Goal: Find specific page/section: Find specific page/section

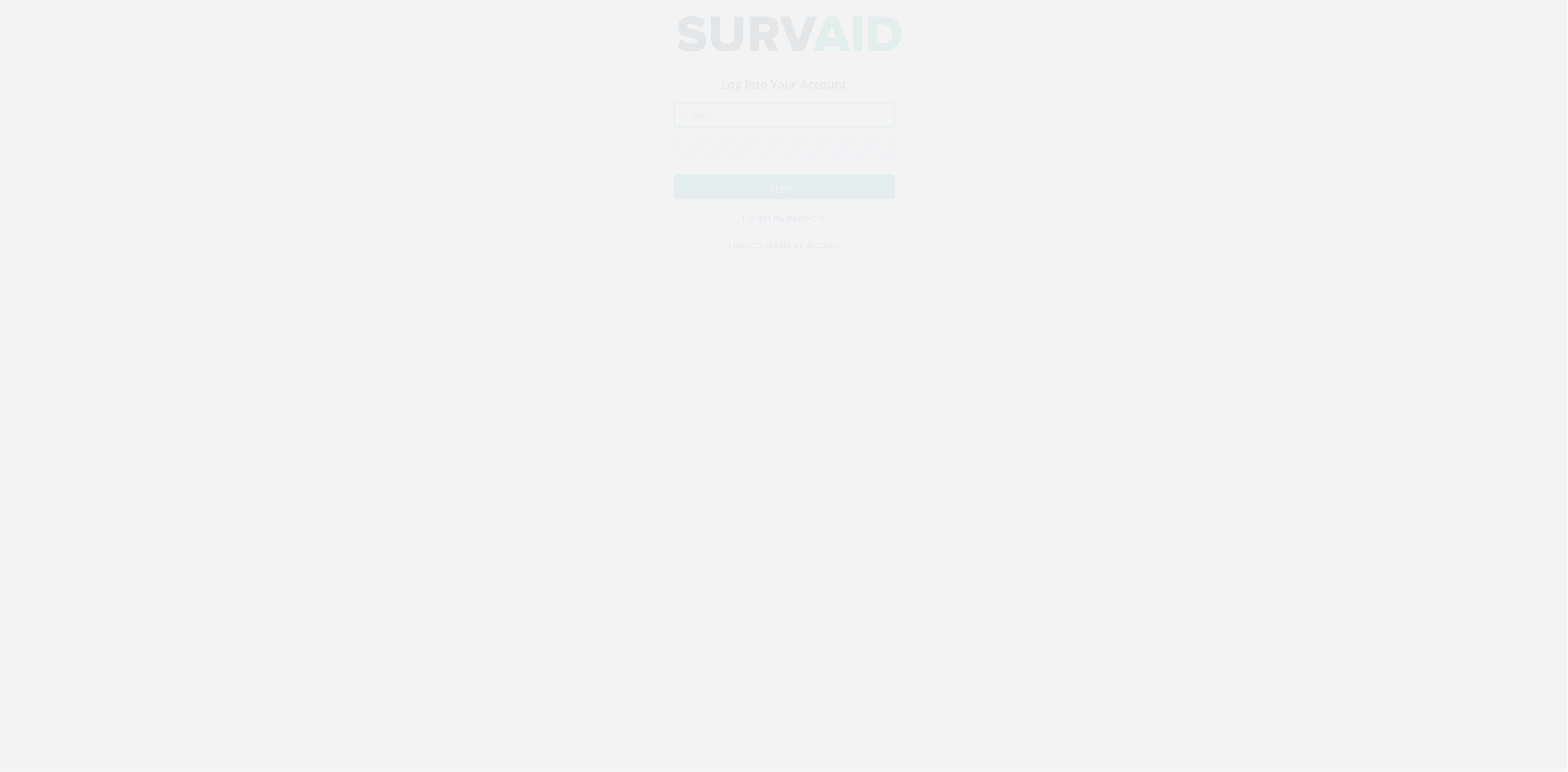
type input "[PERSON_NAME][EMAIL_ADDRESS][PERSON_NAME][DOMAIN_NAME]"
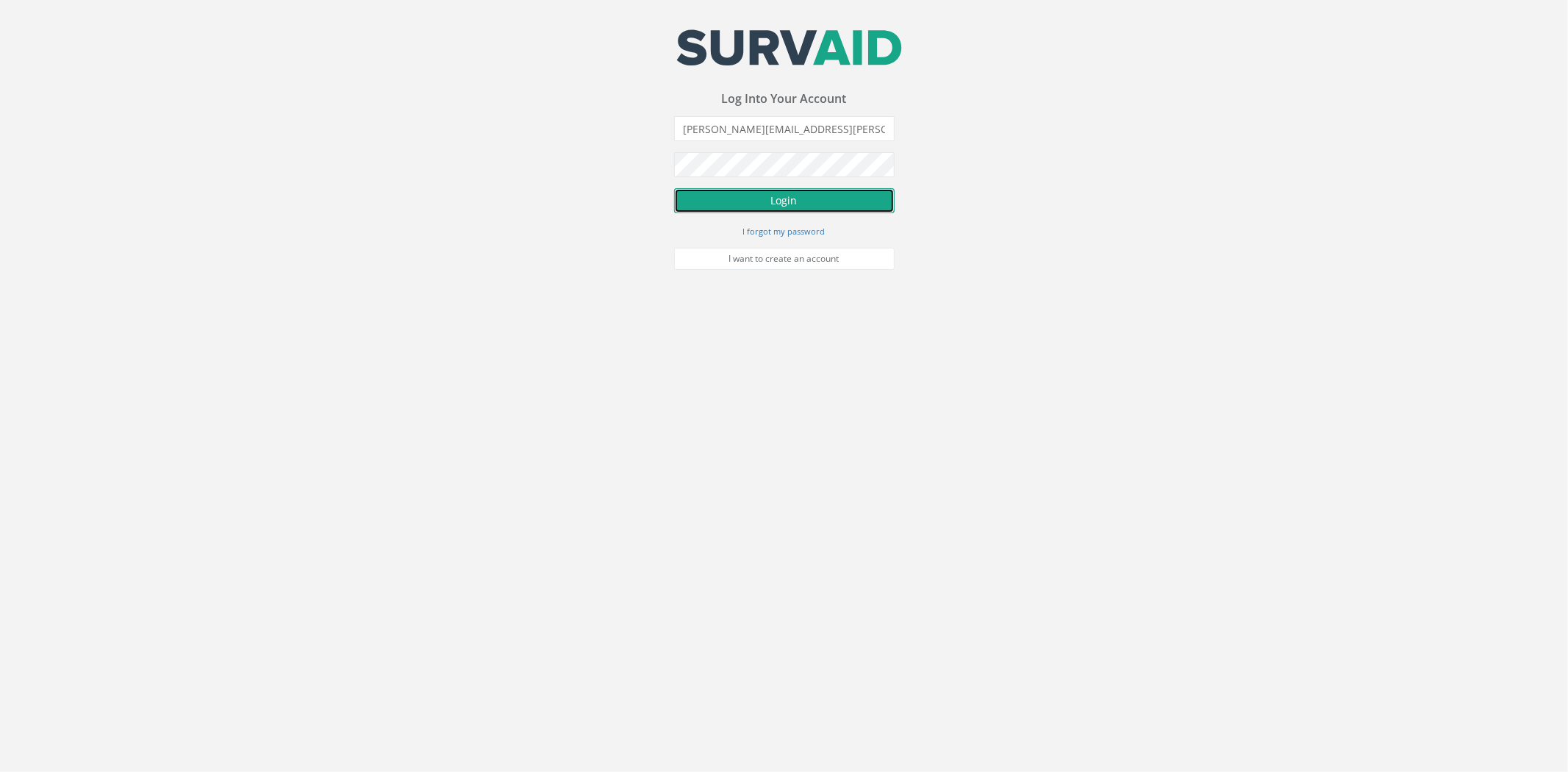
click at [755, 202] on button "Login" at bounding box center [784, 200] width 220 height 25
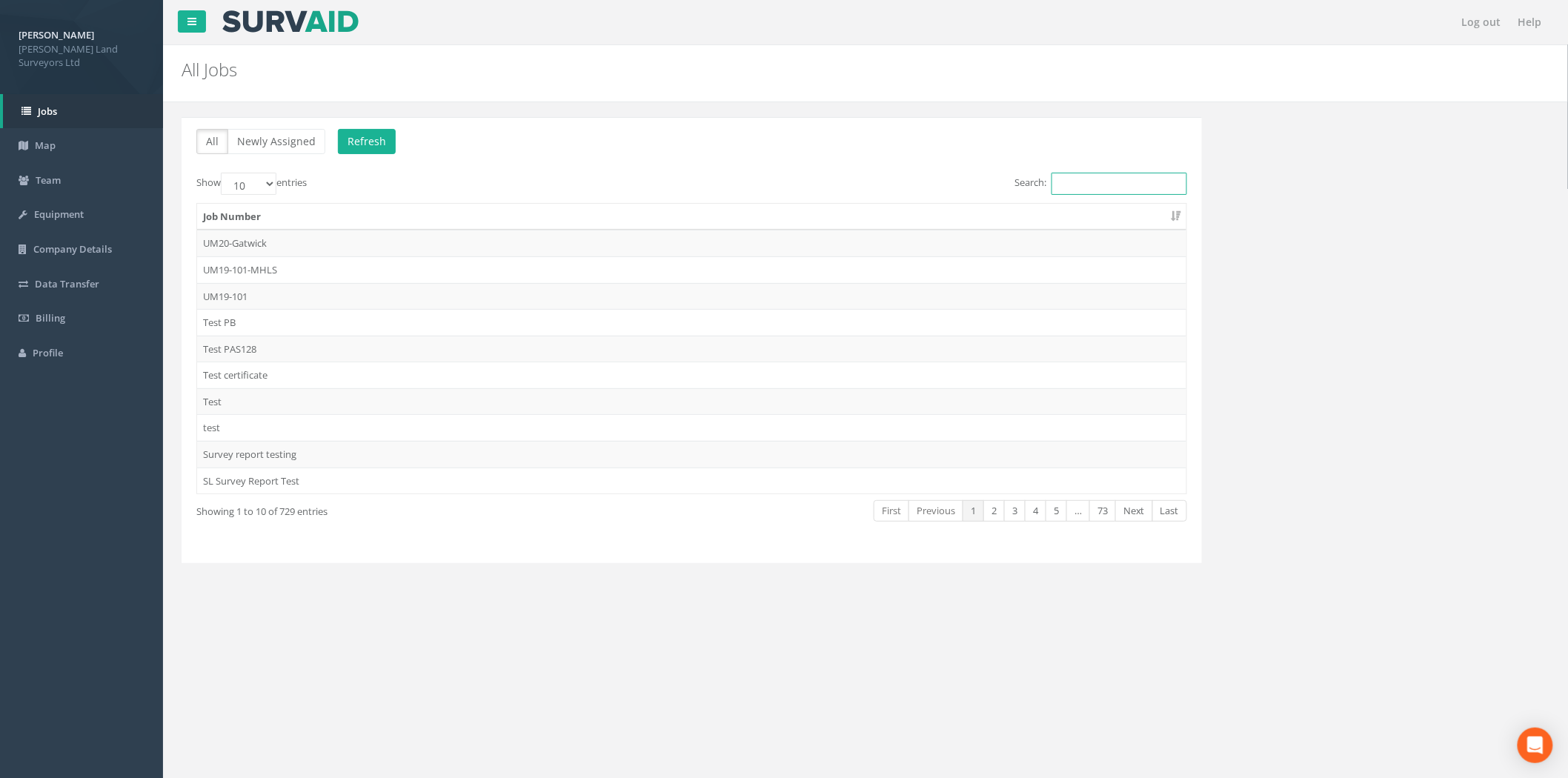
click at [1082, 179] on input "Search:" at bounding box center [1120, 184] width 136 height 23
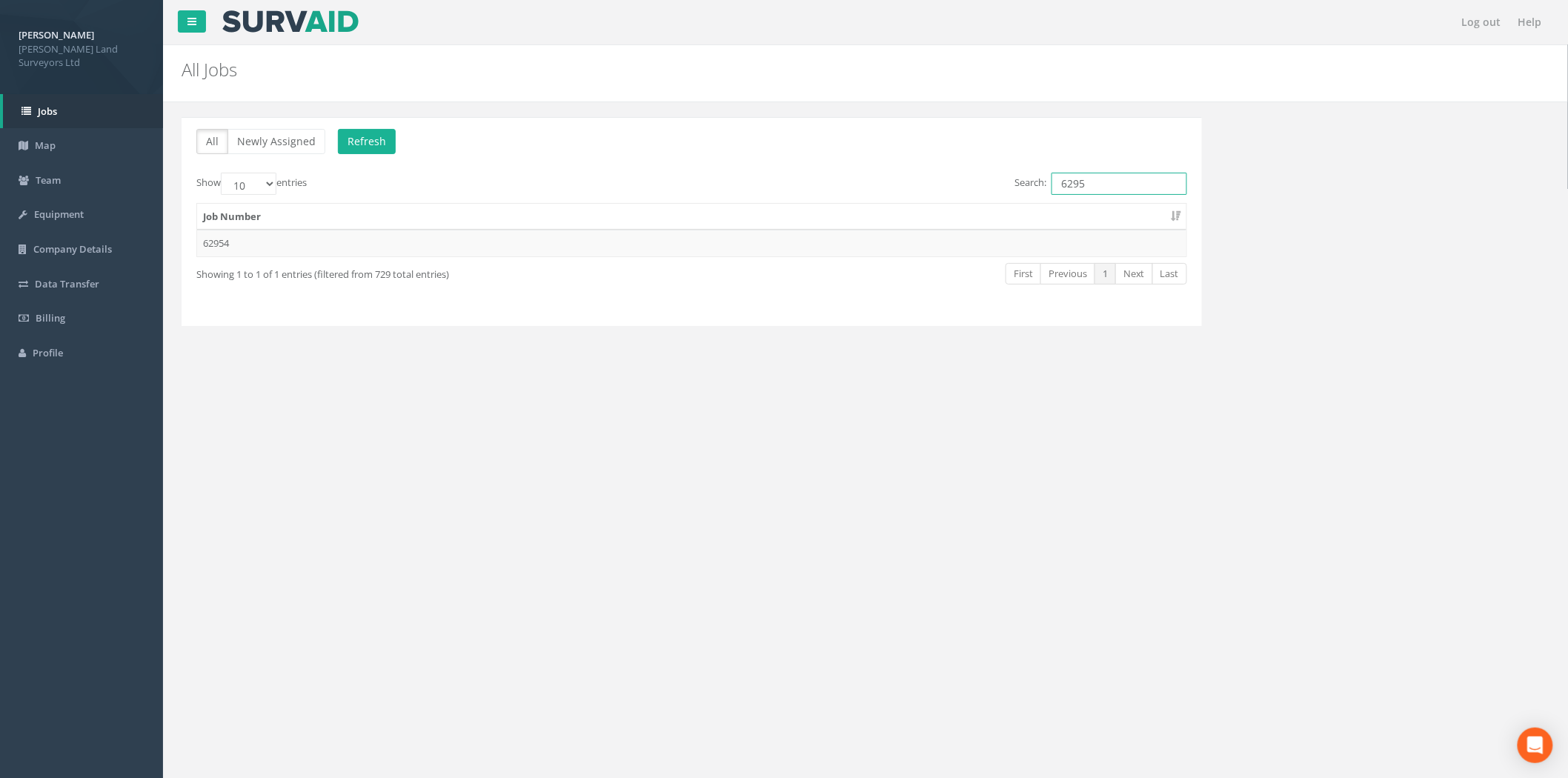
type input "62954"
click at [245, 234] on td "62954" at bounding box center [692, 243] width 989 height 26
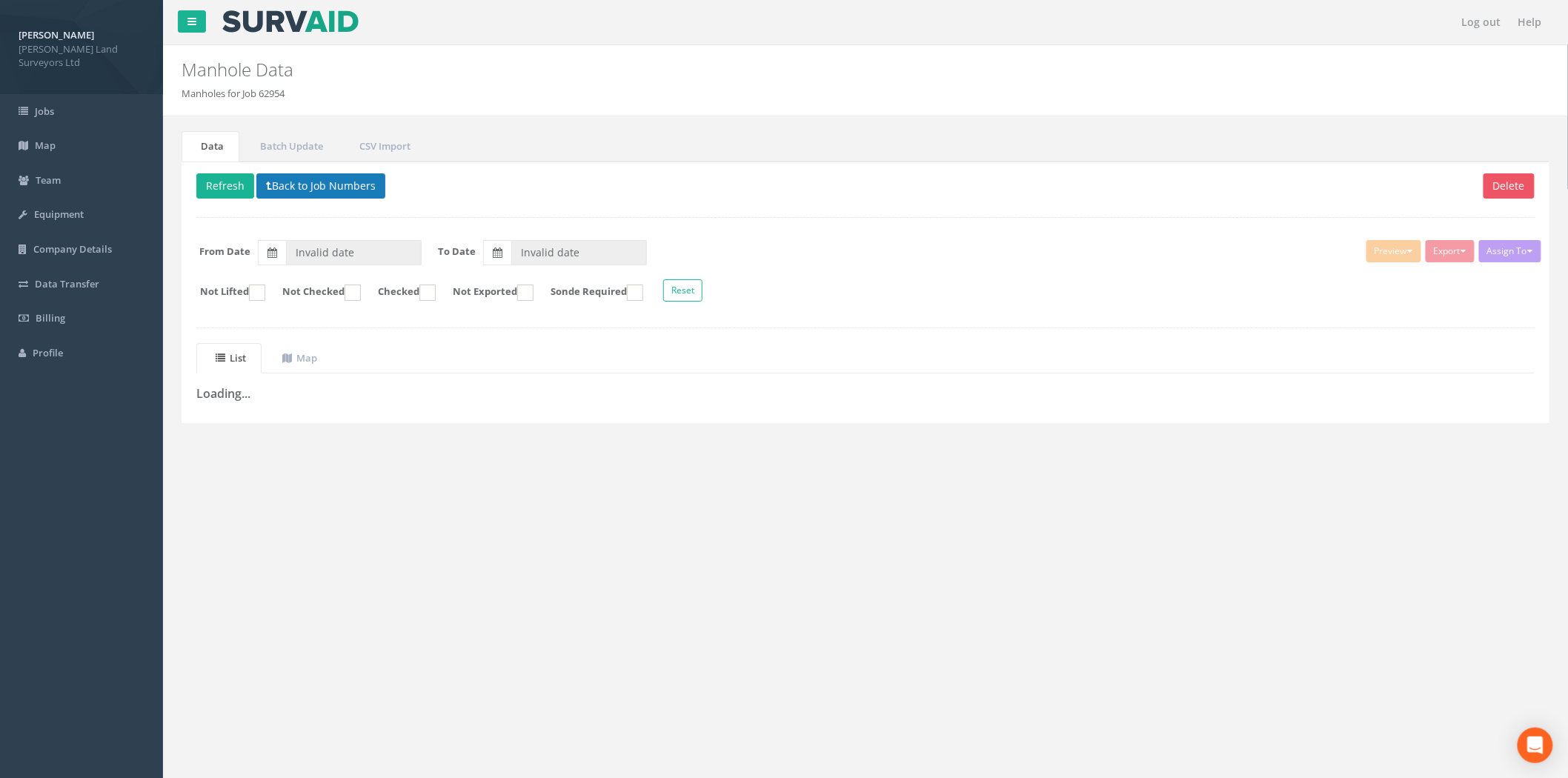
type input "[DATE]"
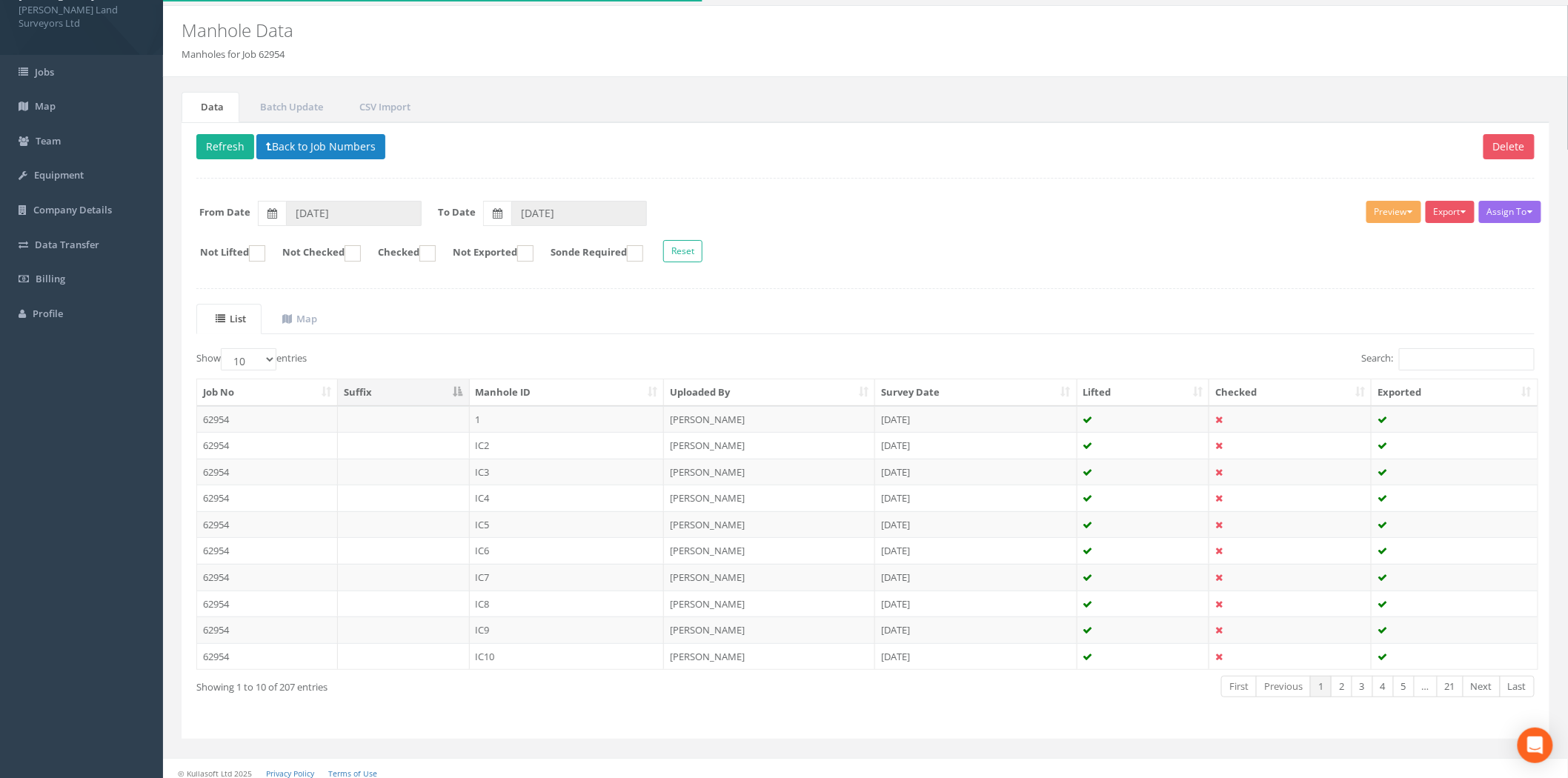
scroll to position [50, 0]
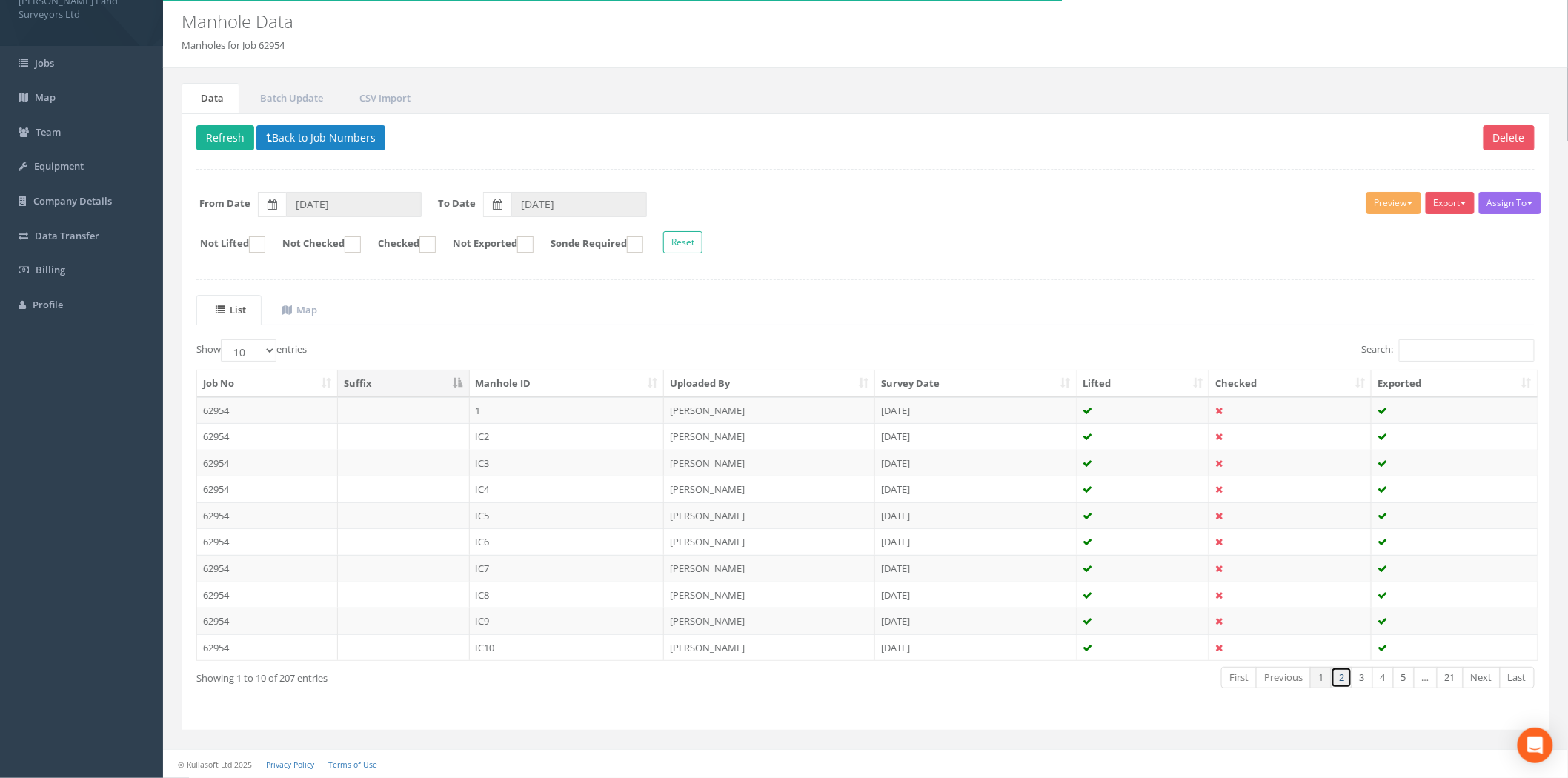
click at [1333, 674] on link "2" at bounding box center [1342, 677] width 22 height 22
click at [1368, 684] on link "3" at bounding box center [1362, 677] width 22 height 22
click at [1377, 675] on link "4" at bounding box center [1383, 677] width 22 height 22
click at [1399, 677] on link "5" at bounding box center [1404, 677] width 22 height 22
click at [1485, 682] on link "Next" at bounding box center [1482, 677] width 38 height 22
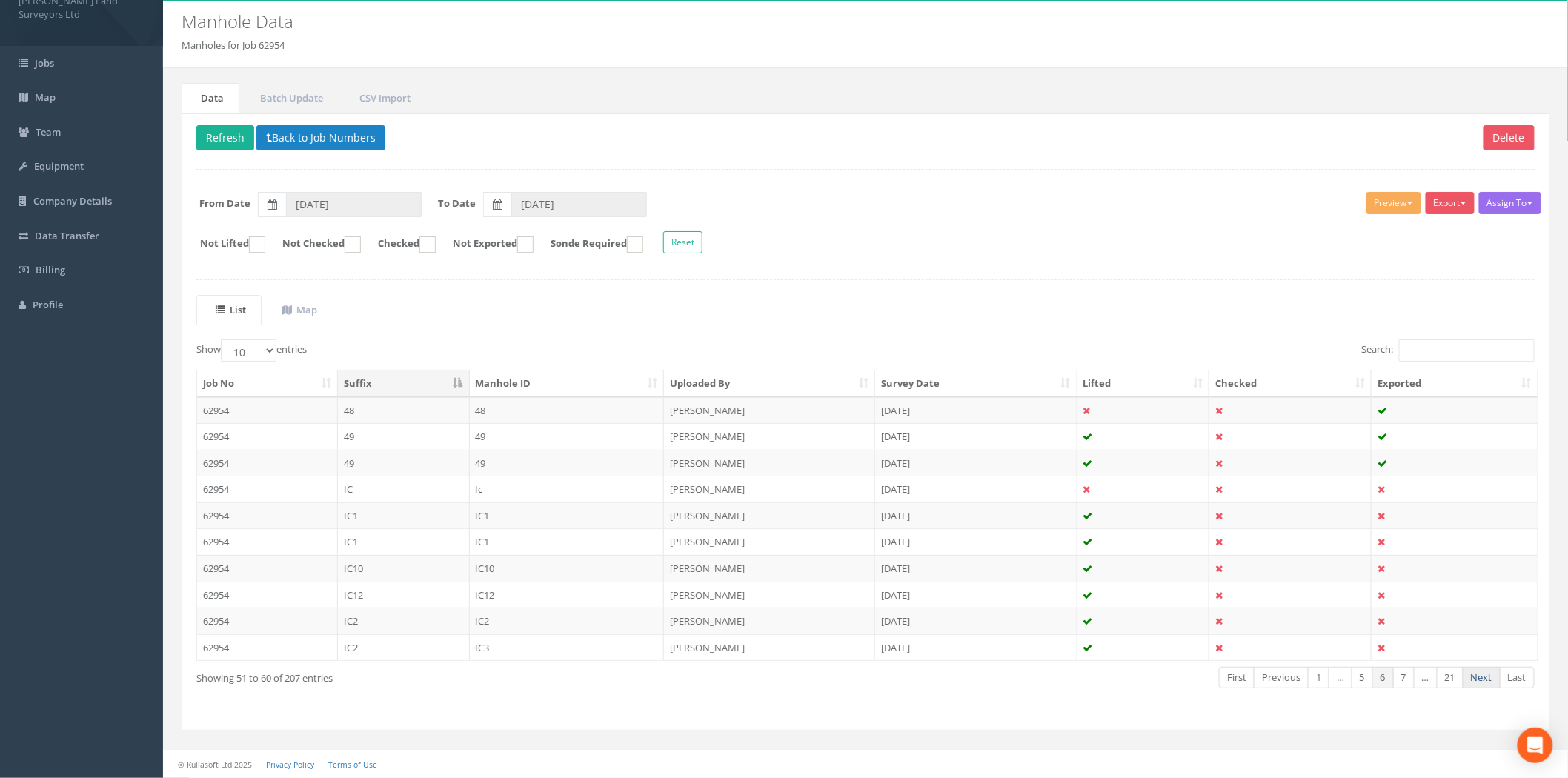
click at [1486, 682] on link "Next" at bounding box center [1482, 677] width 38 height 22
click at [1486, 680] on link "Next" at bounding box center [1482, 677] width 38 height 22
click at [1491, 677] on link "Next" at bounding box center [1482, 677] width 38 height 22
click at [1490, 677] on link "Next" at bounding box center [1482, 677] width 38 height 22
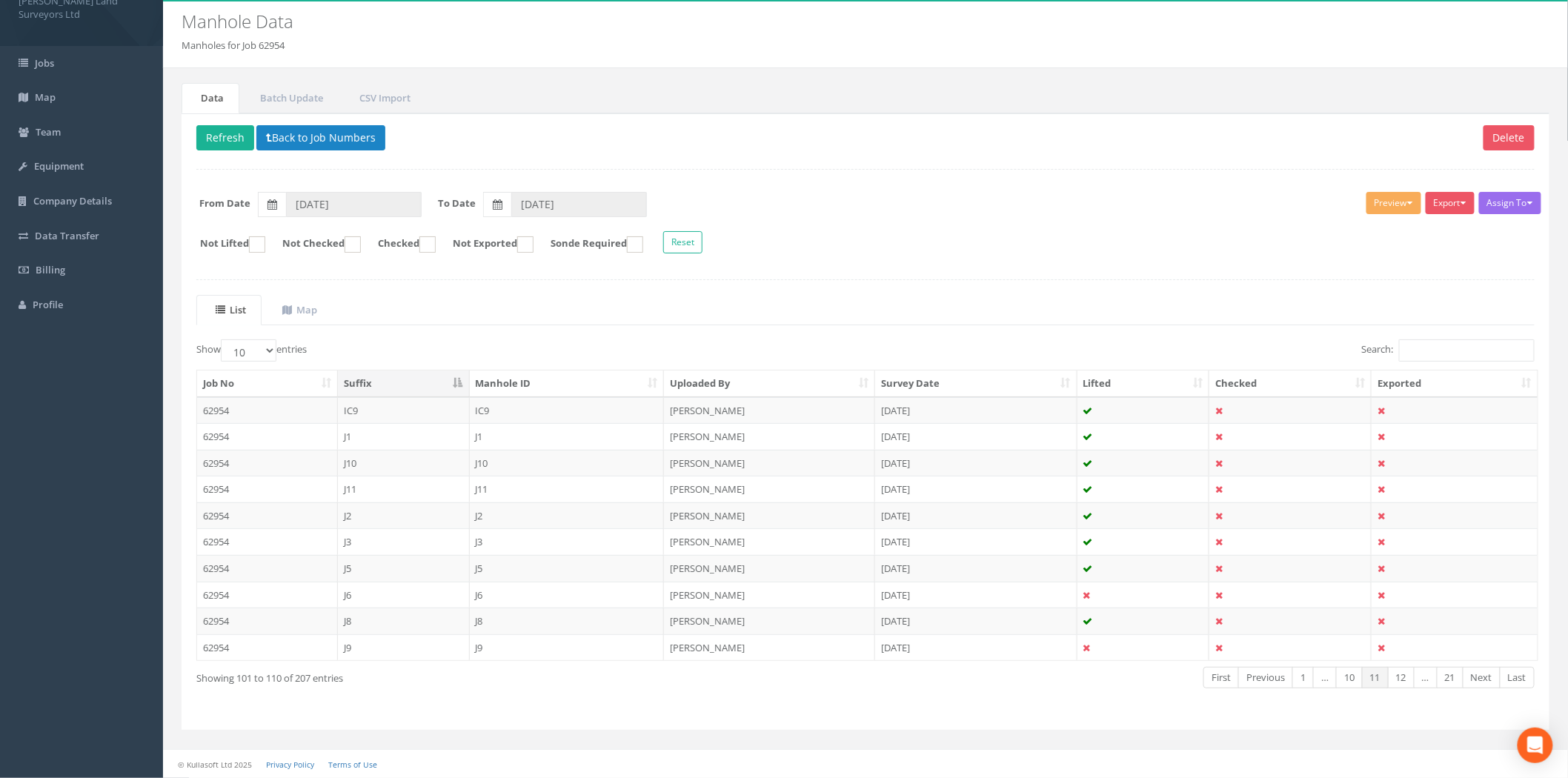
click at [1490, 677] on link "Next" at bounding box center [1482, 677] width 38 height 22
click at [308, 299] on link "Map" at bounding box center [297, 311] width 70 height 31
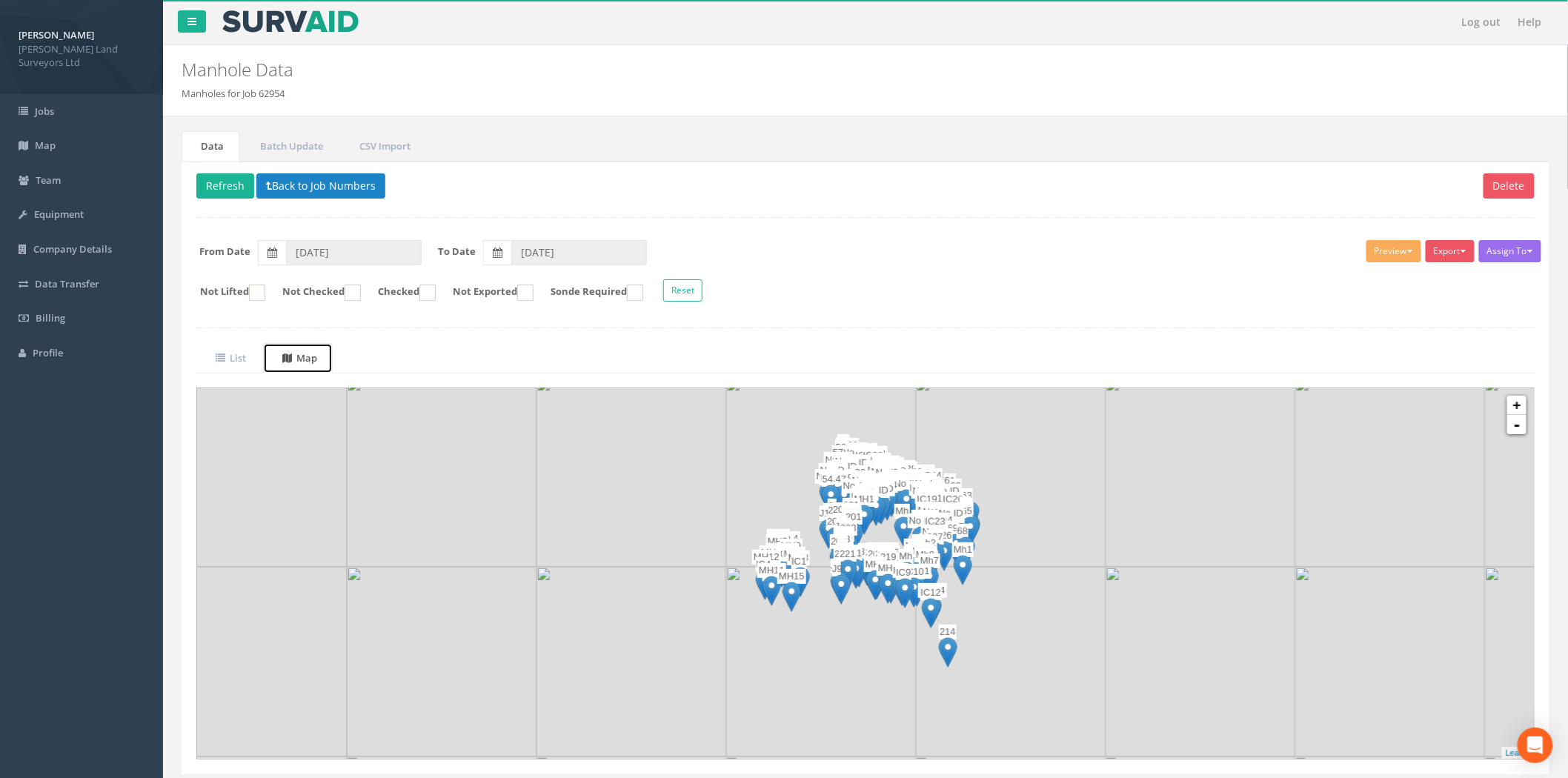
scroll to position [46, 0]
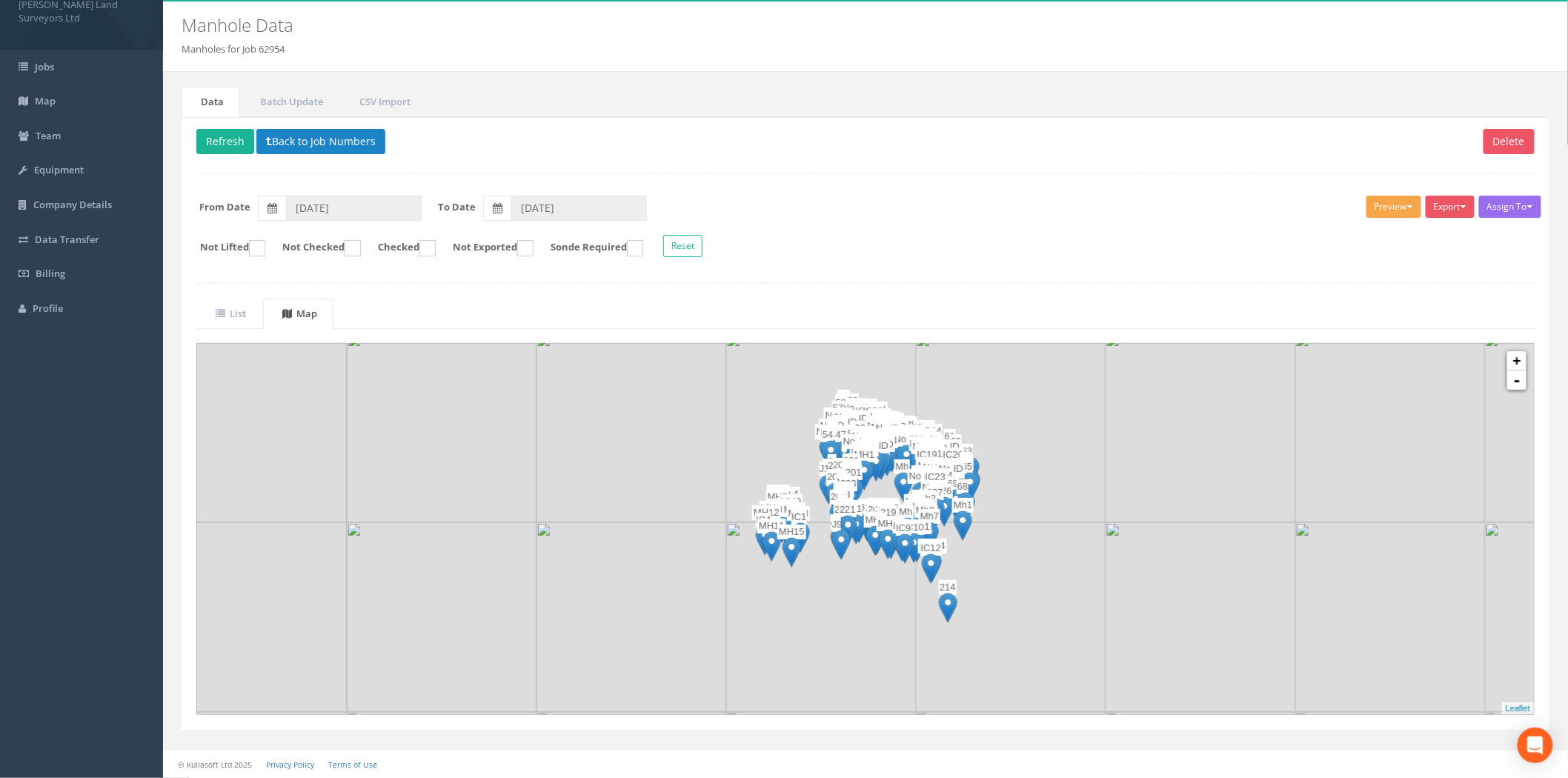
click at [1414, 196] on button "Preview" at bounding box center [1393, 207] width 55 height 23
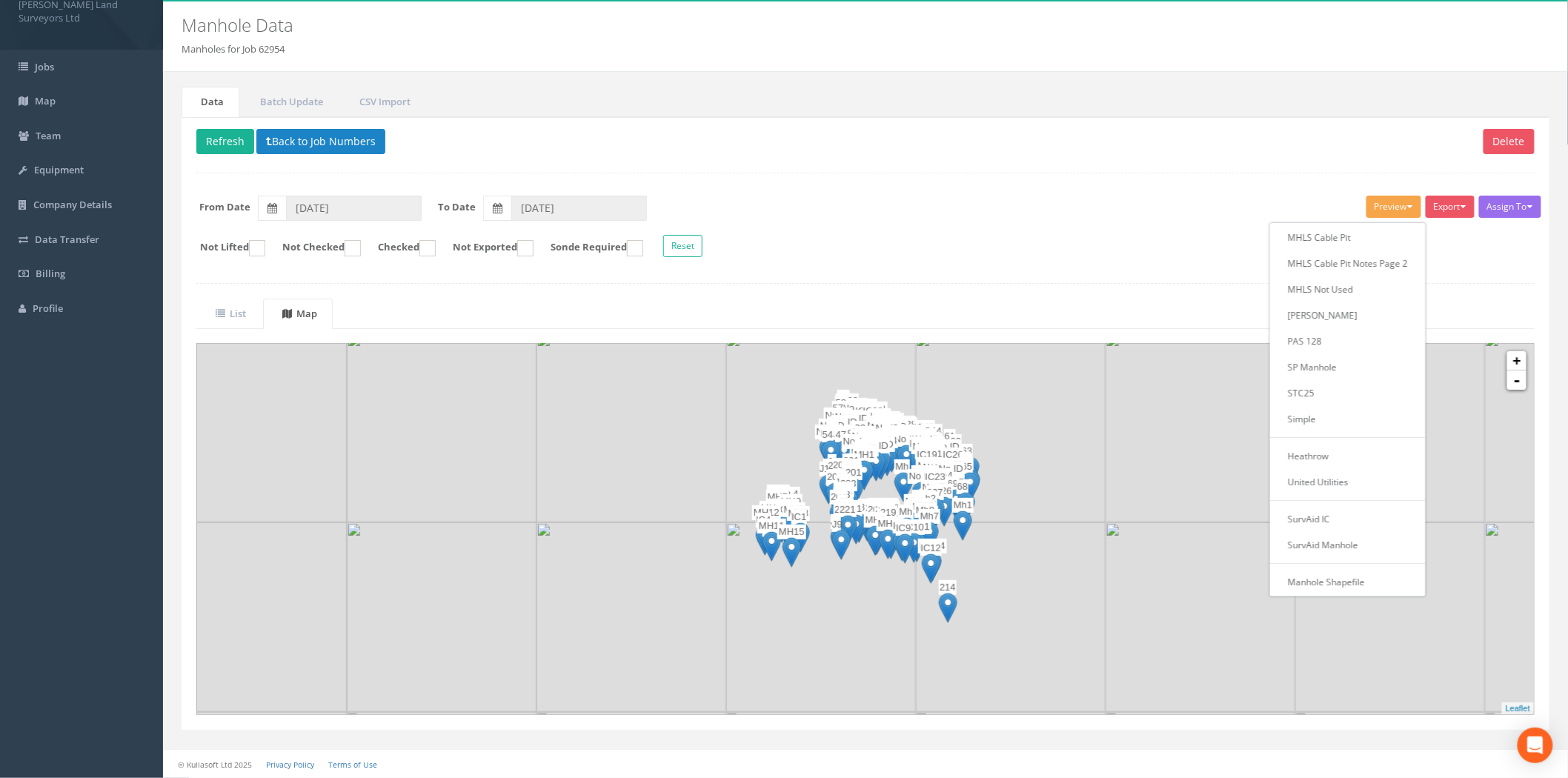
click at [1245, 183] on div "Delete Refresh Back to Job Numbers Assign To Utility Mapping No Companies Added…" at bounding box center [865, 423] width 1368 height 613
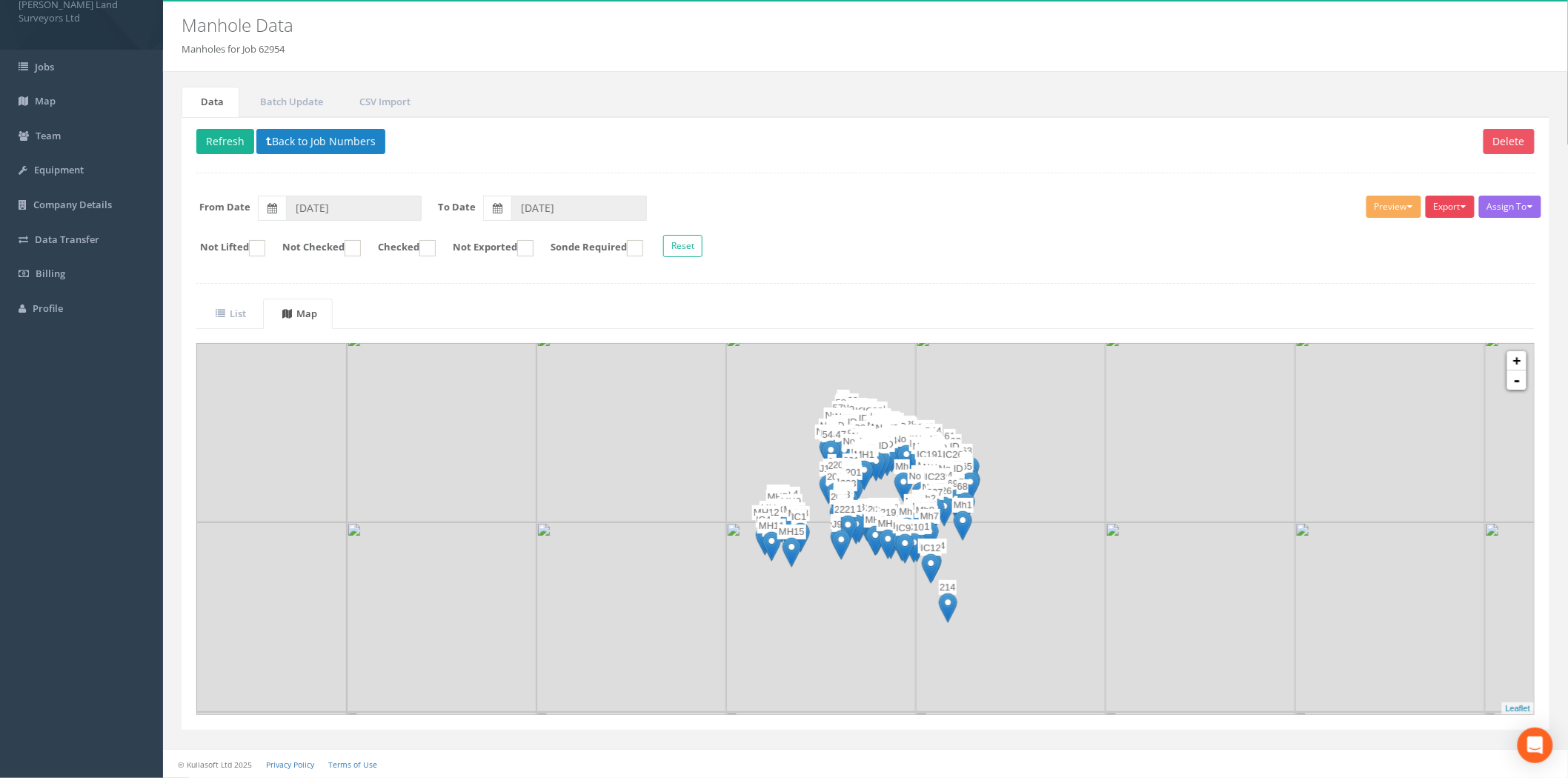
click at [1448, 202] on button "Export" at bounding box center [1450, 207] width 49 height 23
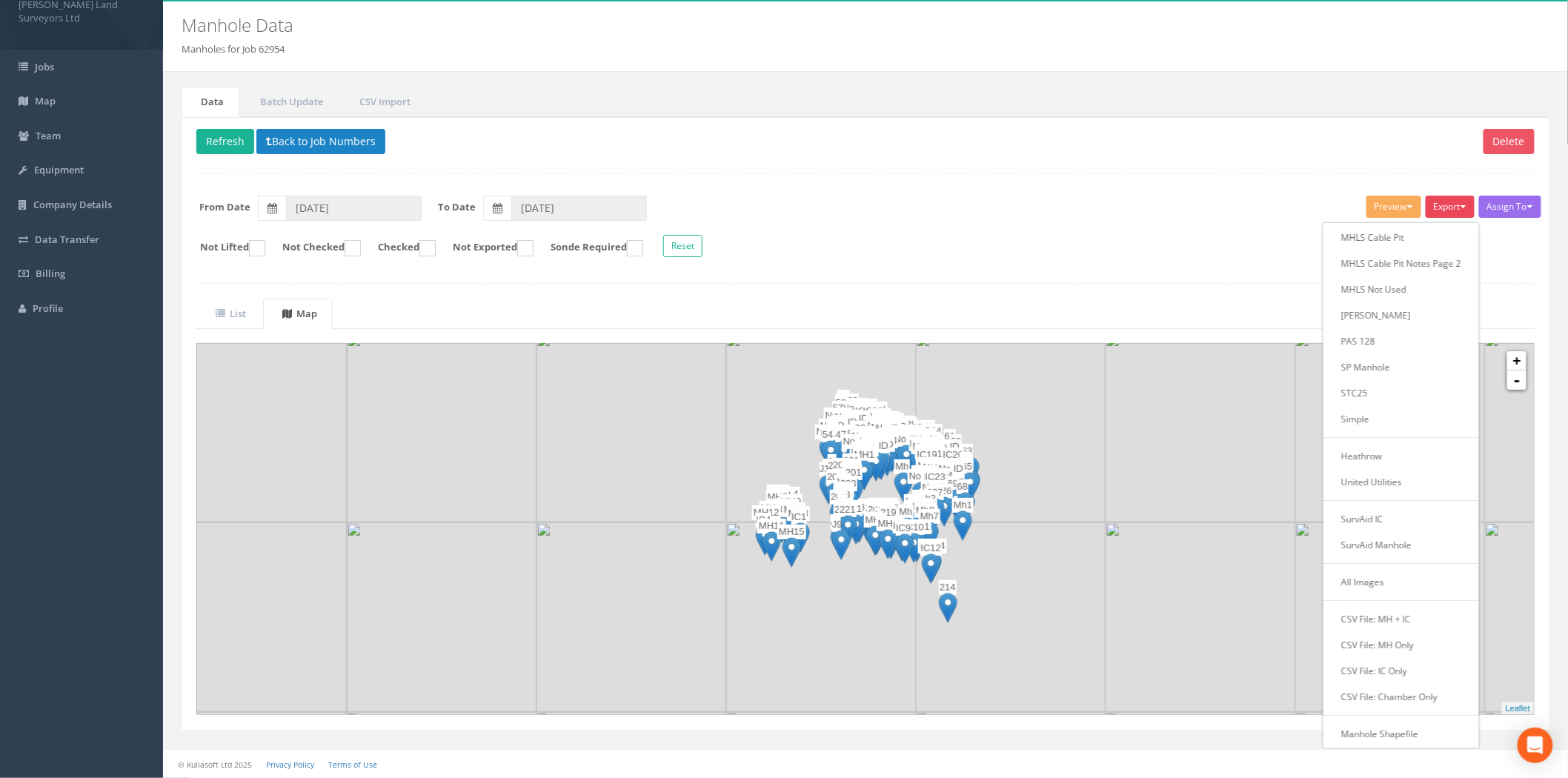
click at [1265, 230] on div "Assign To Utility Mapping No Companies Added Export MHLS Cable Pit MHLS Cable P…" at bounding box center [866, 228] width 1361 height 81
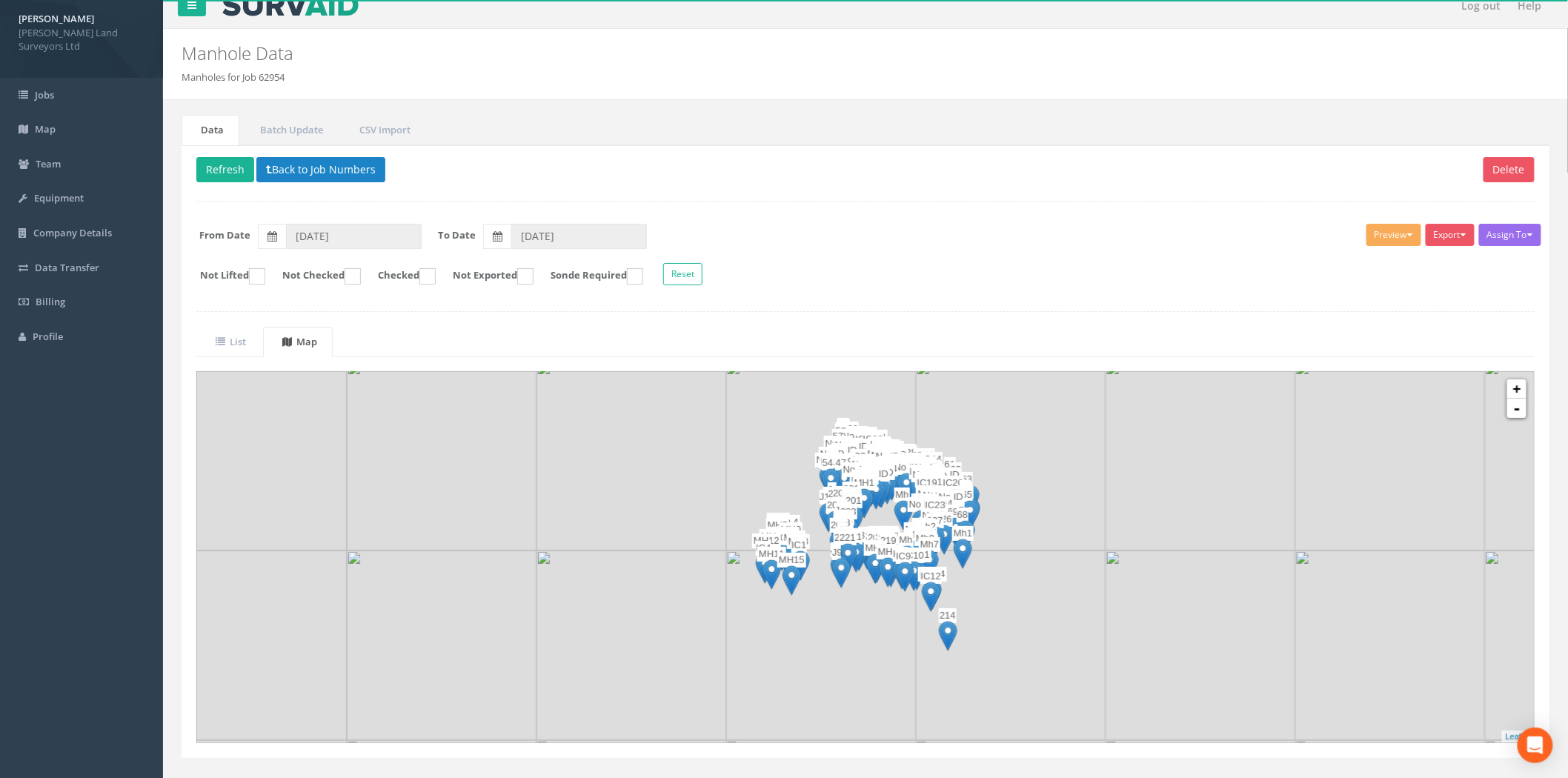
scroll to position [0, 0]
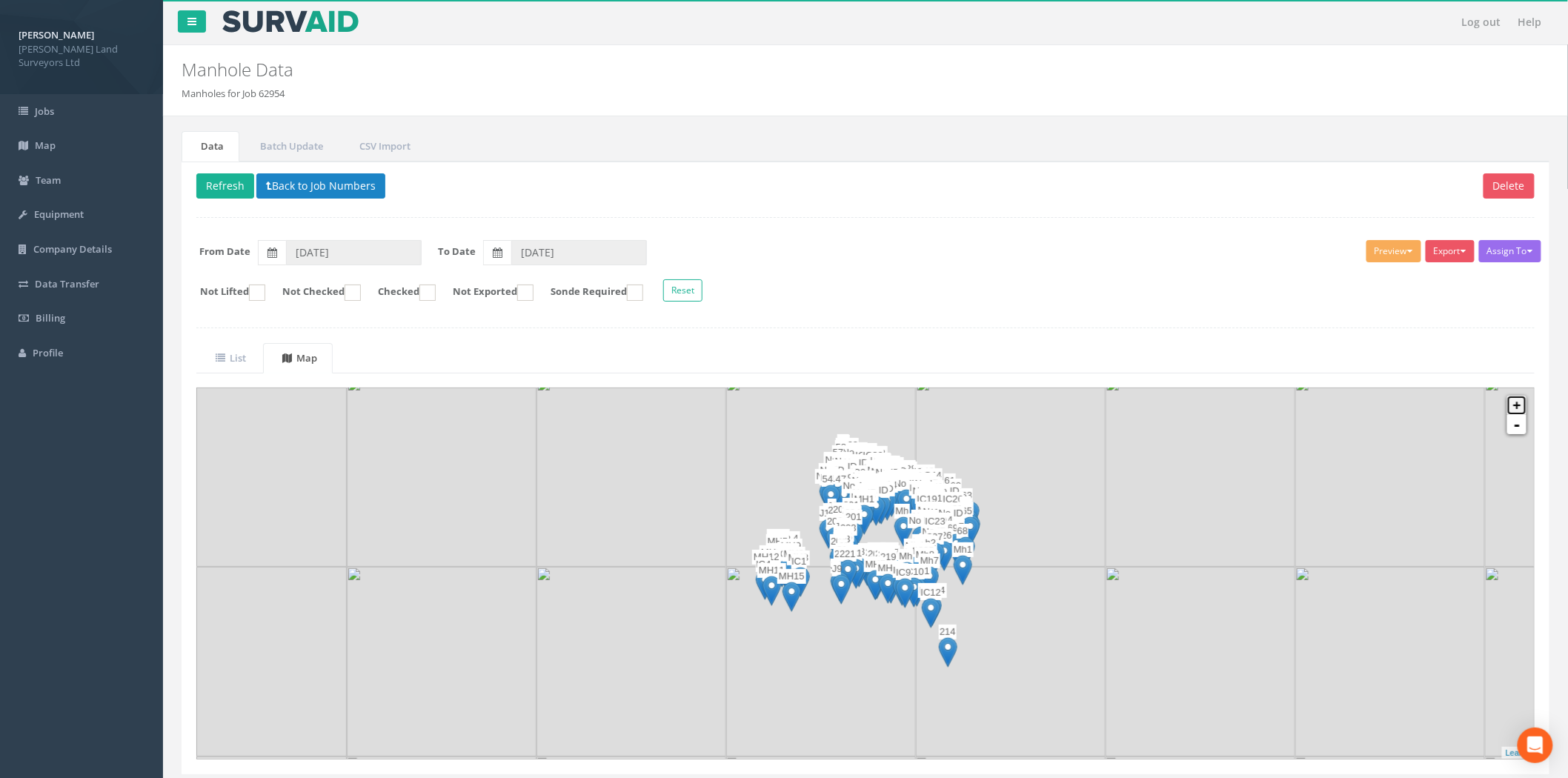
click at [1515, 406] on link "+" at bounding box center [1516, 405] width 19 height 19
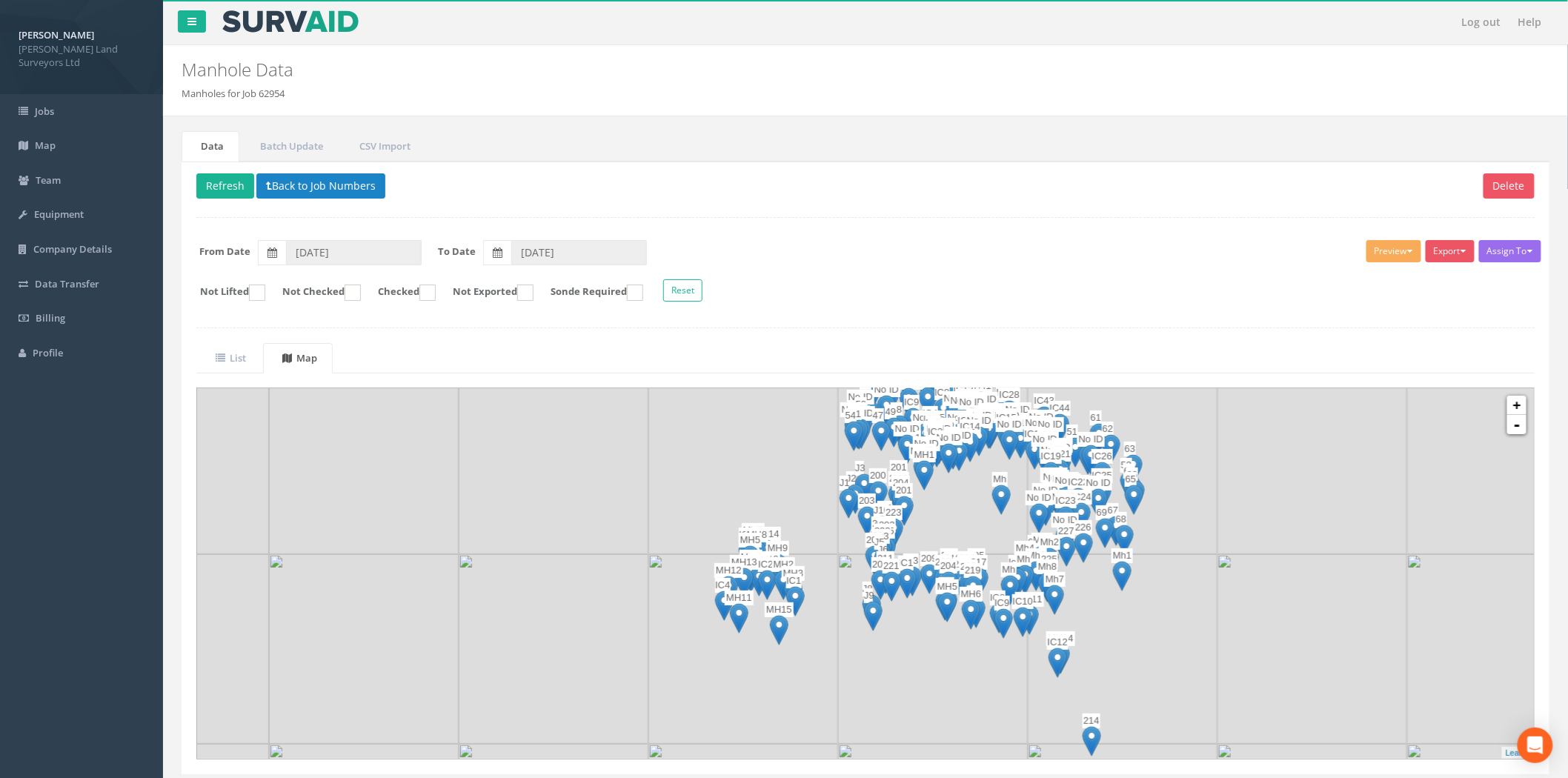
drag, startPoint x: 1102, startPoint y: 670, endPoint x: 1167, endPoint y: 664, distance: 65.3
click at [1167, 664] on img at bounding box center [1122, 648] width 189 height 189
click at [1521, 408] on link "+" at bounding box center [1516, 405] width 19 height 19
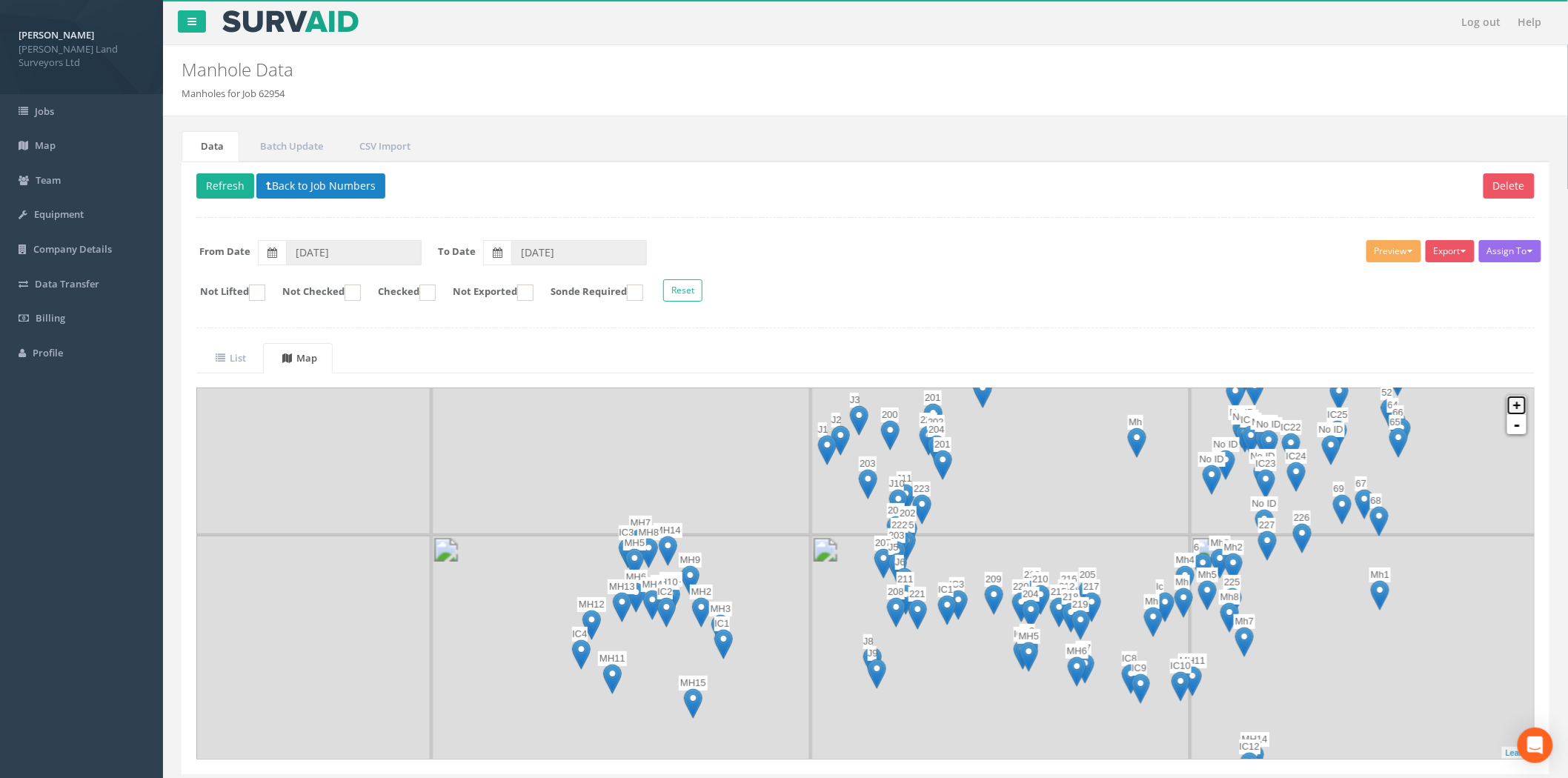
click at [1521, 408] on link "+" at bounding box center [1516, 405] width 19 height 19
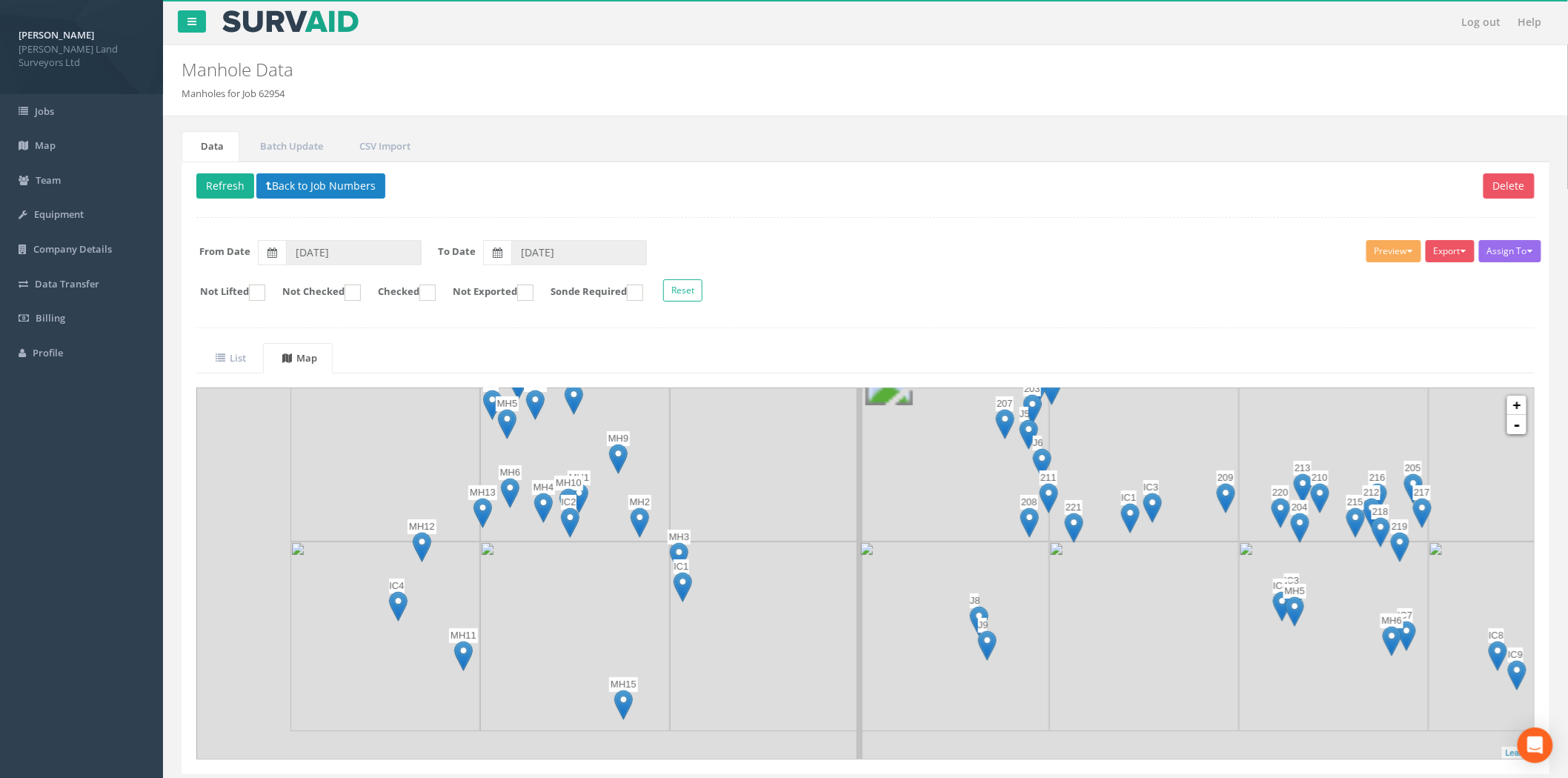
drag, startPoint x: 676, startPoint y: 583, endPoint x: 772, endPoint y: 447, distance: 166.5
click at [362, 237] on div at bounding box center [362, 237] width 0 height 0
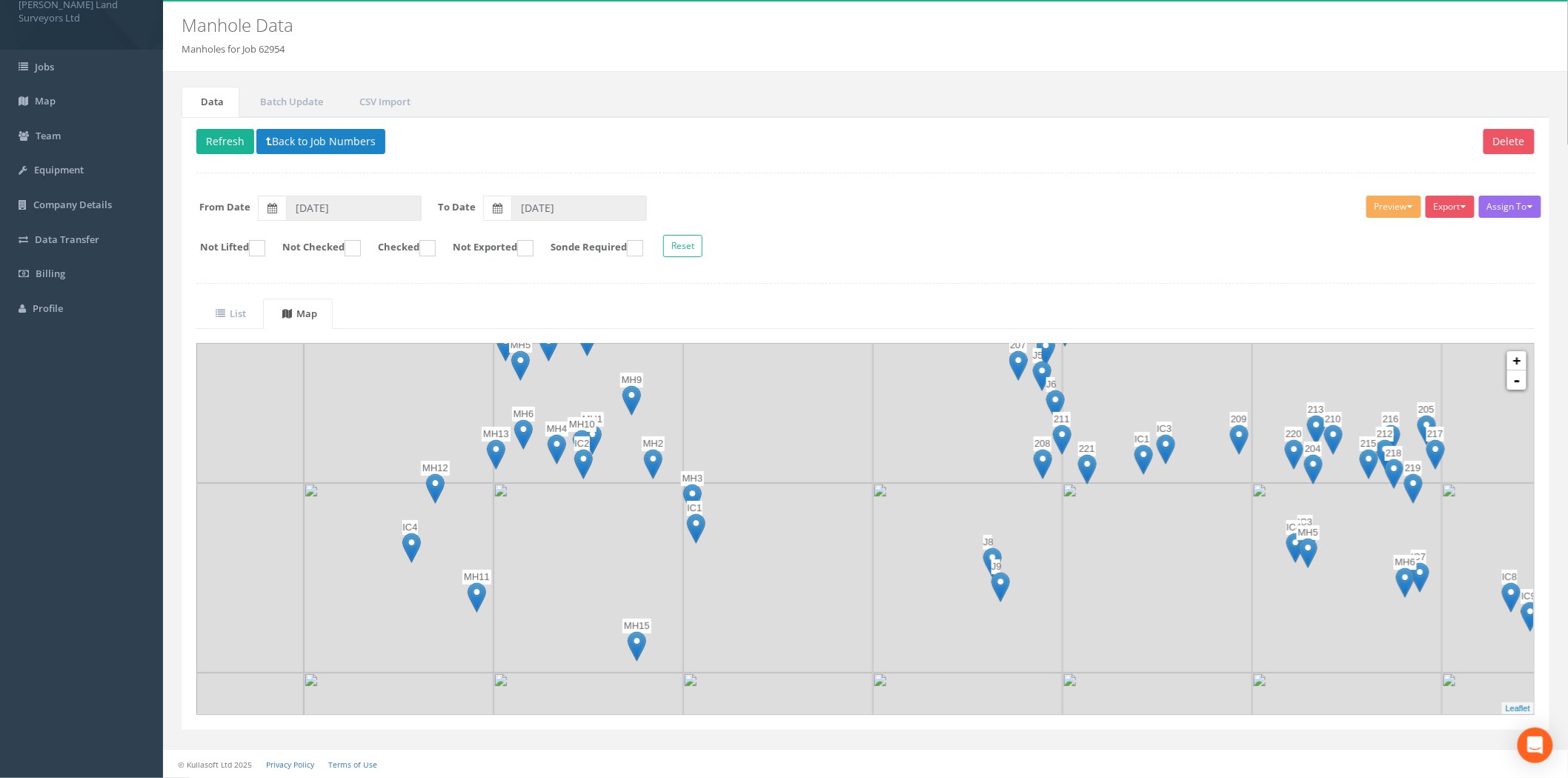
scroll to position [46, 0]
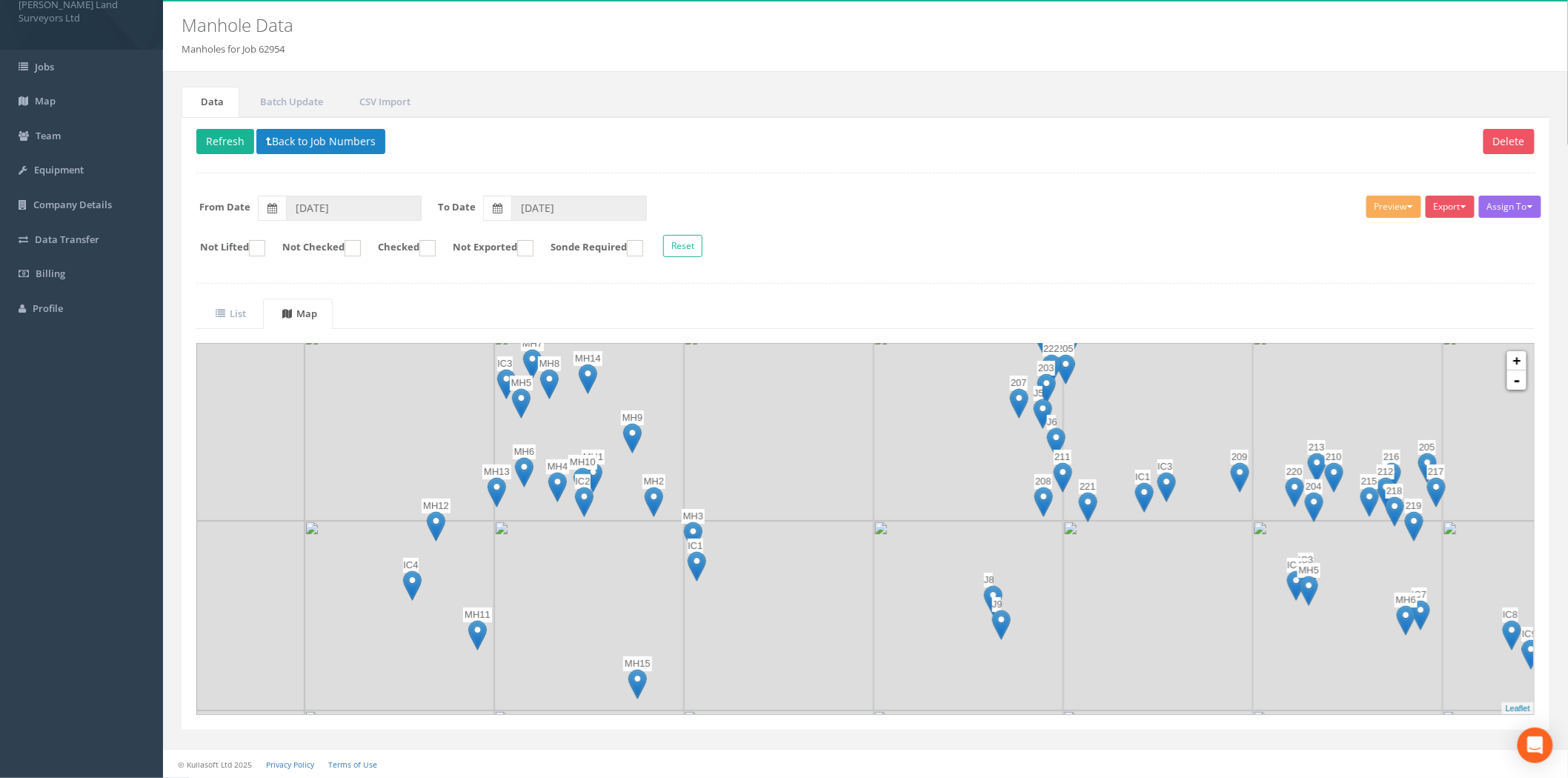
drag, startPoint x: 788, startPoint y: 597, endPoint x: 788, endPoint y: 648, distance: 51.0
click at [788, 648] on img at bounding box center [778, 615] width 189 height 189
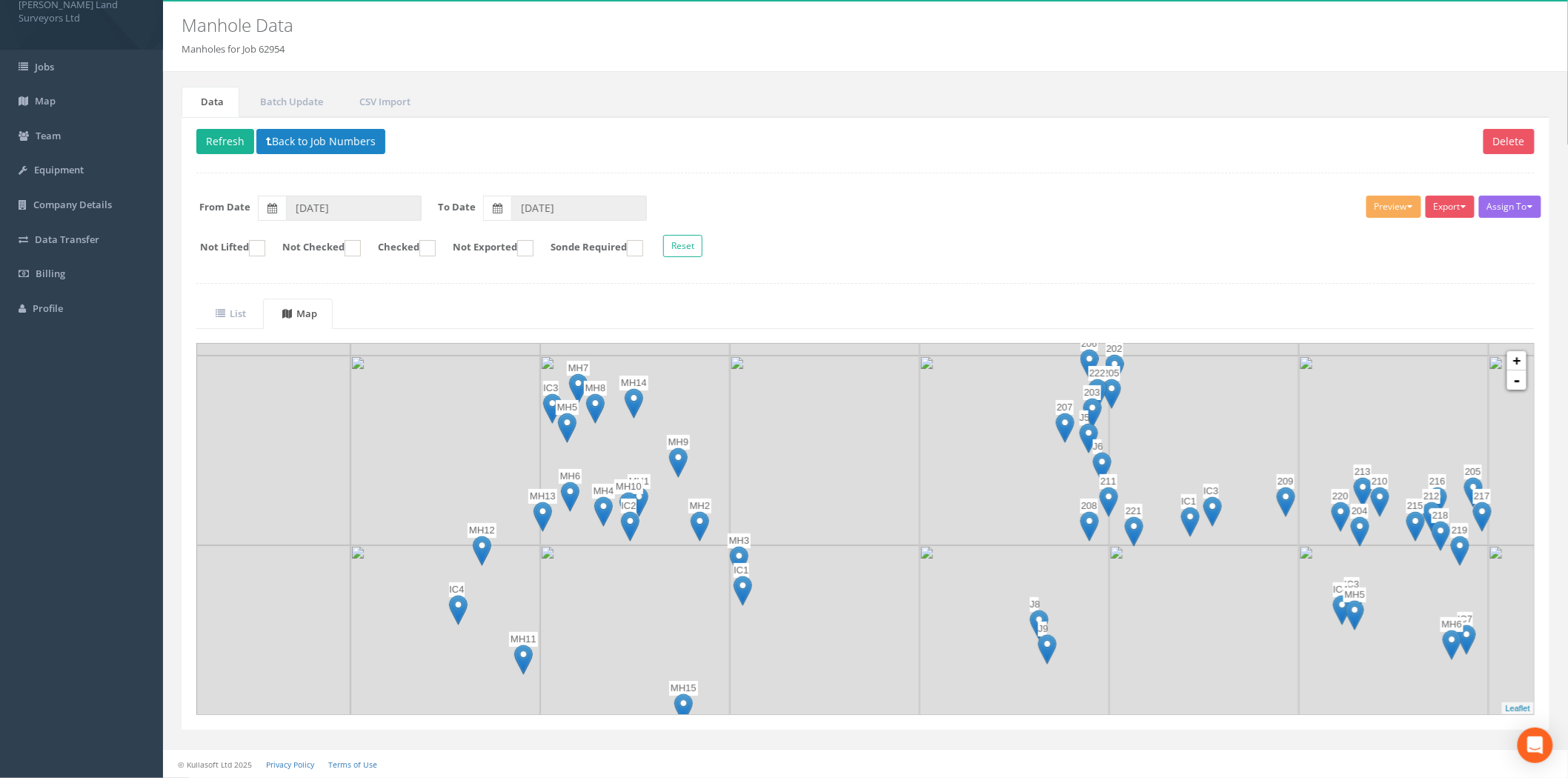
drag, startPoint x: 938, startPoint y: 592, endPoint x: 986, endPoint y: 608, distance: 50.6
click at [986, 608] on img at bounding box center [1014, 639] width 189 height 189
click at [1514, 380] on link "-" at bounding box center [1516, 379] width 19 height 19
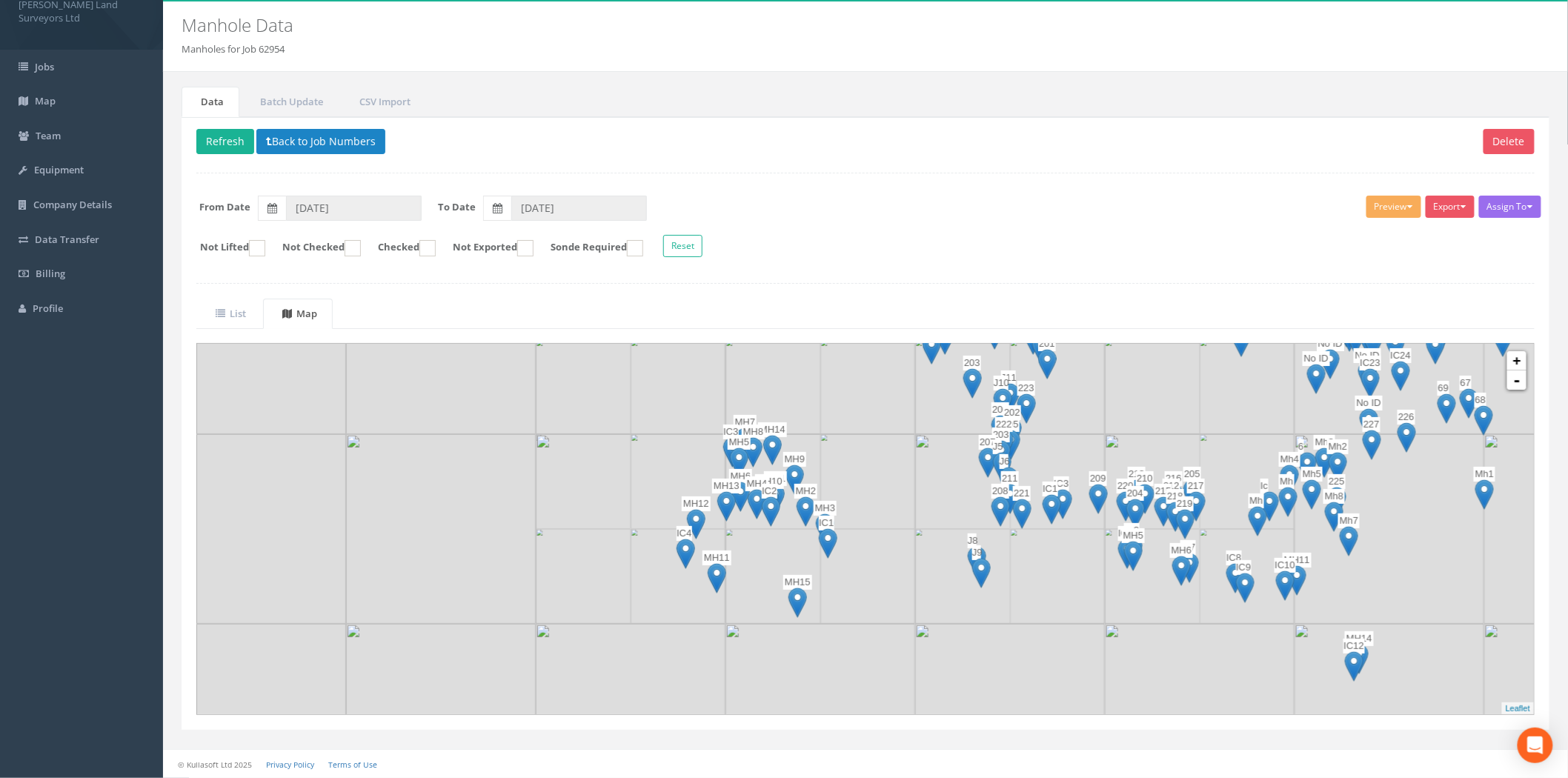
drag, startPoint x: 936, startPoint y: 519, endPoint x: 960, endPoint y: 508, distance: 26.4
click at [960, 508] on img at bounding box center [1009, 528] width 189 height 189
